Goal: Task Accomplishment & Management: Use online tool/utility

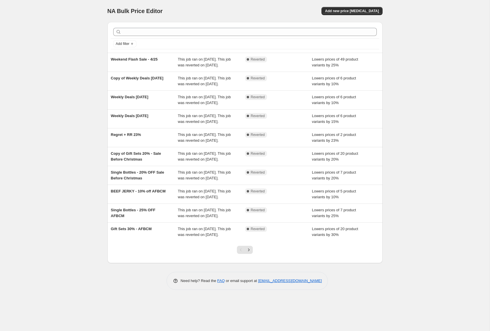
scroll to position [25, 0]
click at [250, 253] on icon "Next" at bounding box center [249, 250] width 6 height 6
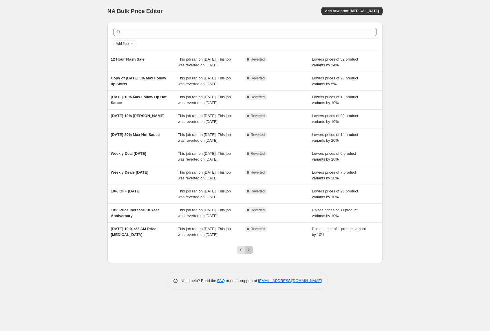
click at [249, 253] on icon "Next" at bounding box center [249, 250] width 6 height 6
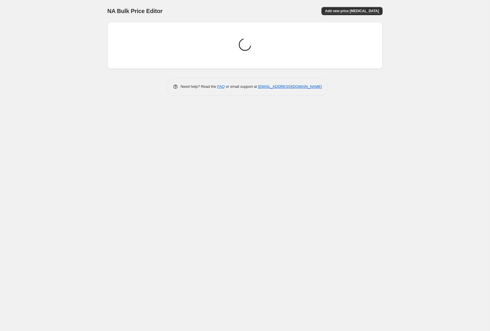
scroll to position [0, 0]
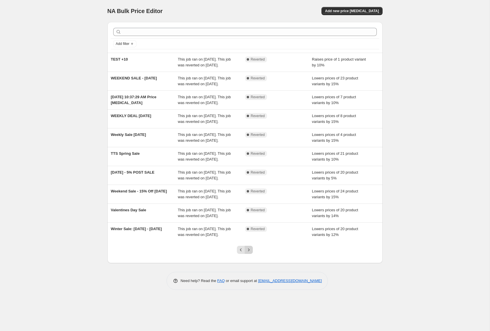
click at [252, 254] on button "Next" at bounding box center [249, 250] width 8 height 8
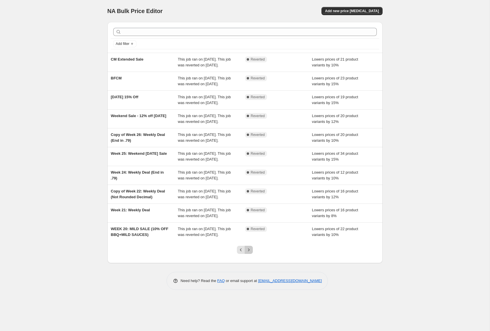
click at [252, 254] on button "Next" at bounding box center [249, 250] width 8 height 8
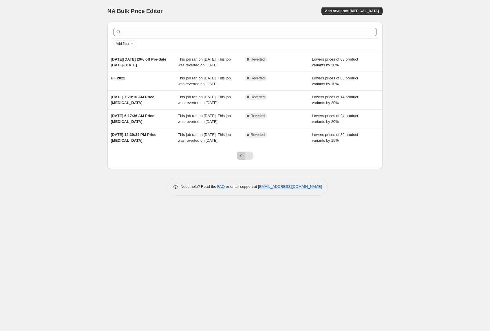
click at [243, 158] on icon "Previous" at bounding box center [241, 156] width 6 height 6
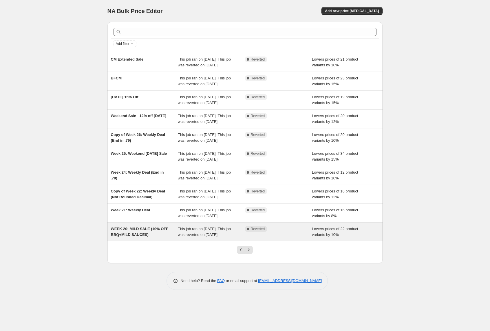
scroll to position [25, 0]
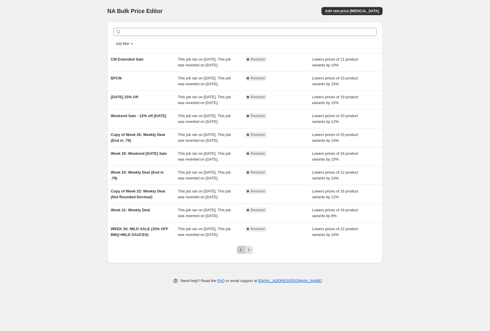
click at [238, 253] on icon "Previous" at bounding box center [241, 250] width 6 height 6
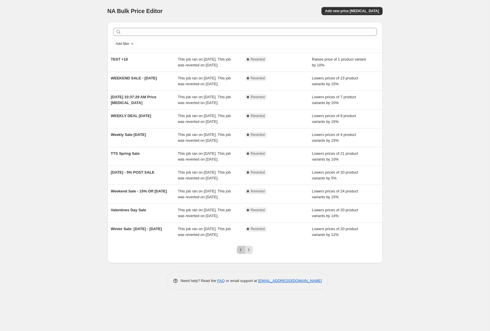
click at [243, 253] on icon "Previous" at bounding box center [241, 250] width 6 height 6
click at [242, 253] on icon "Previous" at bounding box center [241, 250] width 6 height 6
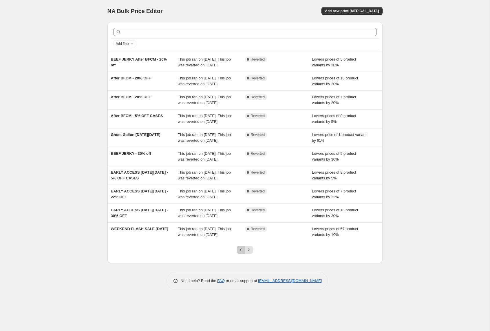
click at [239, 253] on icon "Previous" at bounding box center [241, 250] width 6 height 6
click at [252, 254] on button "Next" at bounding box center [249, 250] width 8 height 8
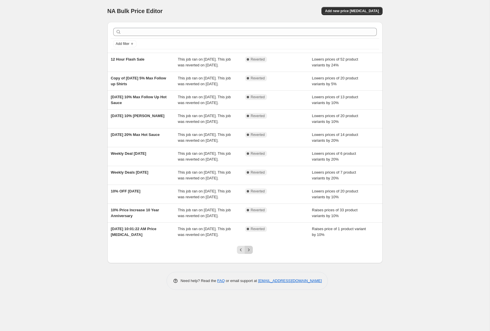
click at [252, 254] on button "Next" at bounding box center [249, 250] width 8 height 8
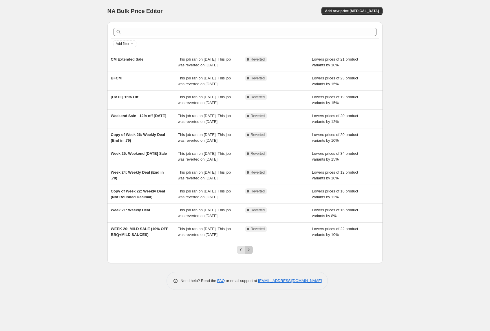
click at [252, 254] on button "Next" at bounding box center [249, 250] width 8 height 8
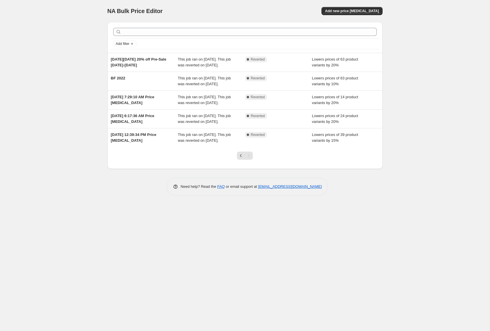
click at [71, 188] on div "NA Bulk Price Editor. This page is ready NA Bulk Price Editor Add new price cha…" at bounding box center [245, 165] width 490 height 331
